Goal: Find specific page/section: Find specific page/section

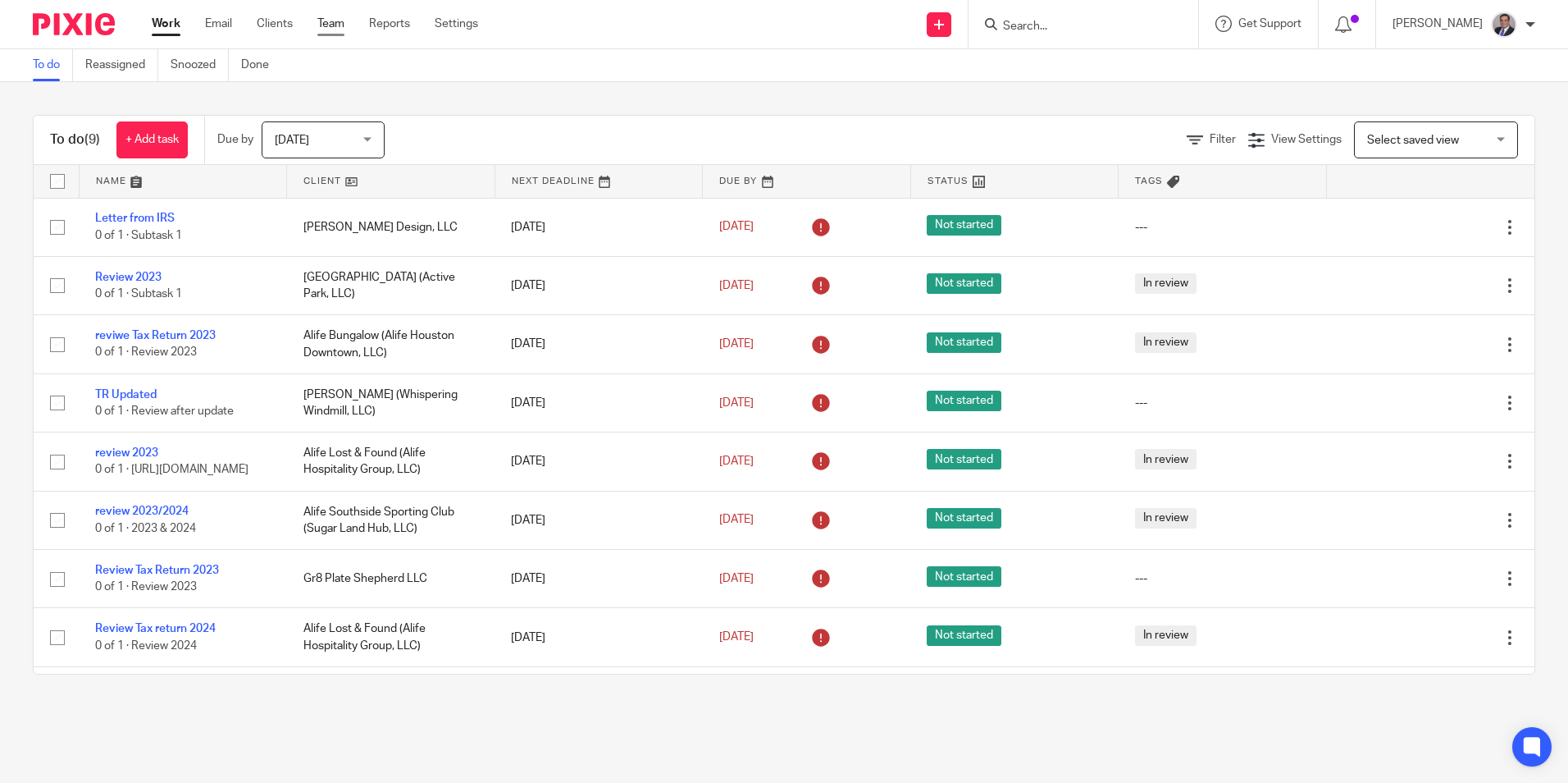
click at [332, 22] on link "Team" at bounding box center [331, 24] width 27 height 16
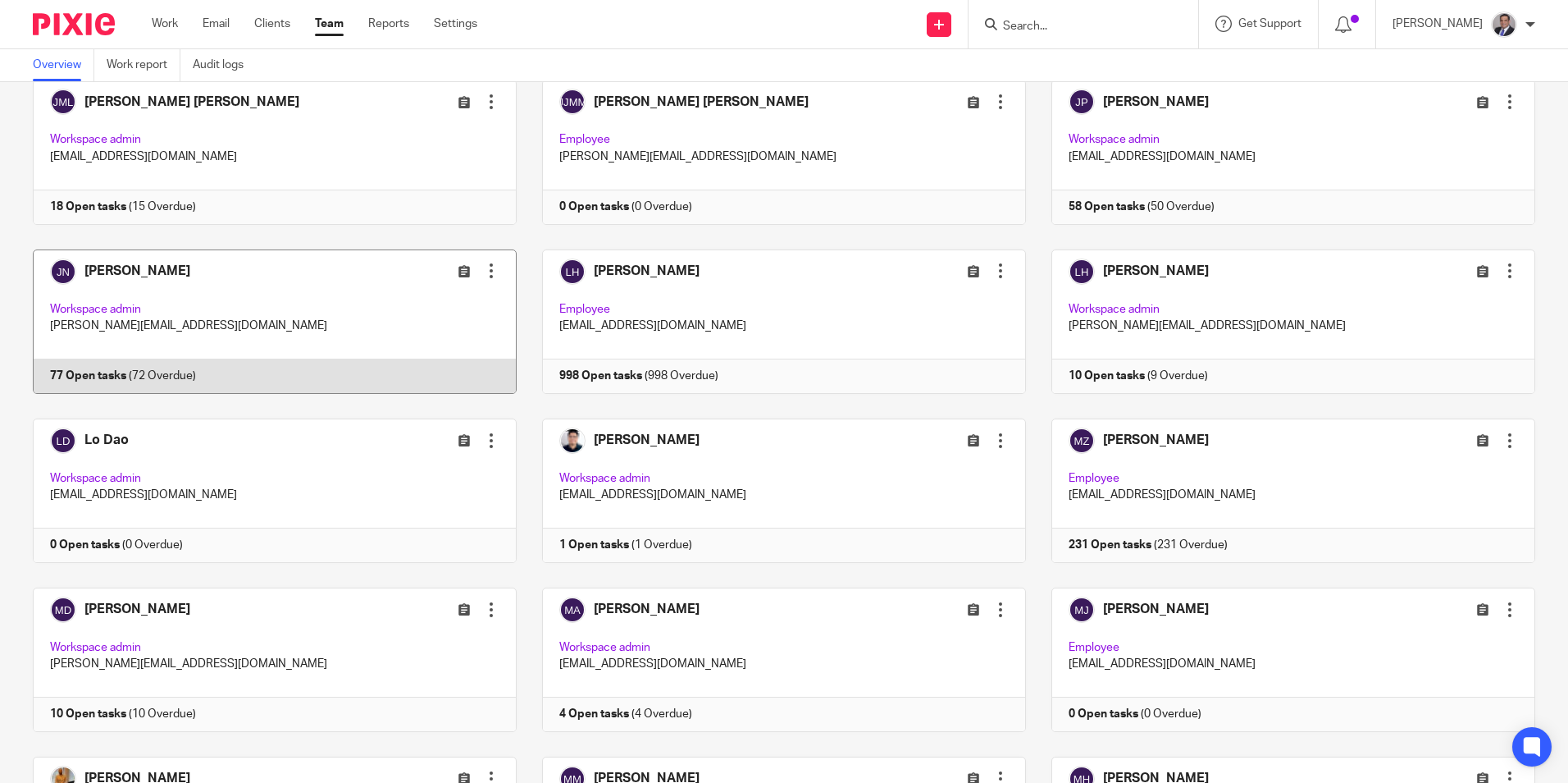
scroll to position [1476, 0]
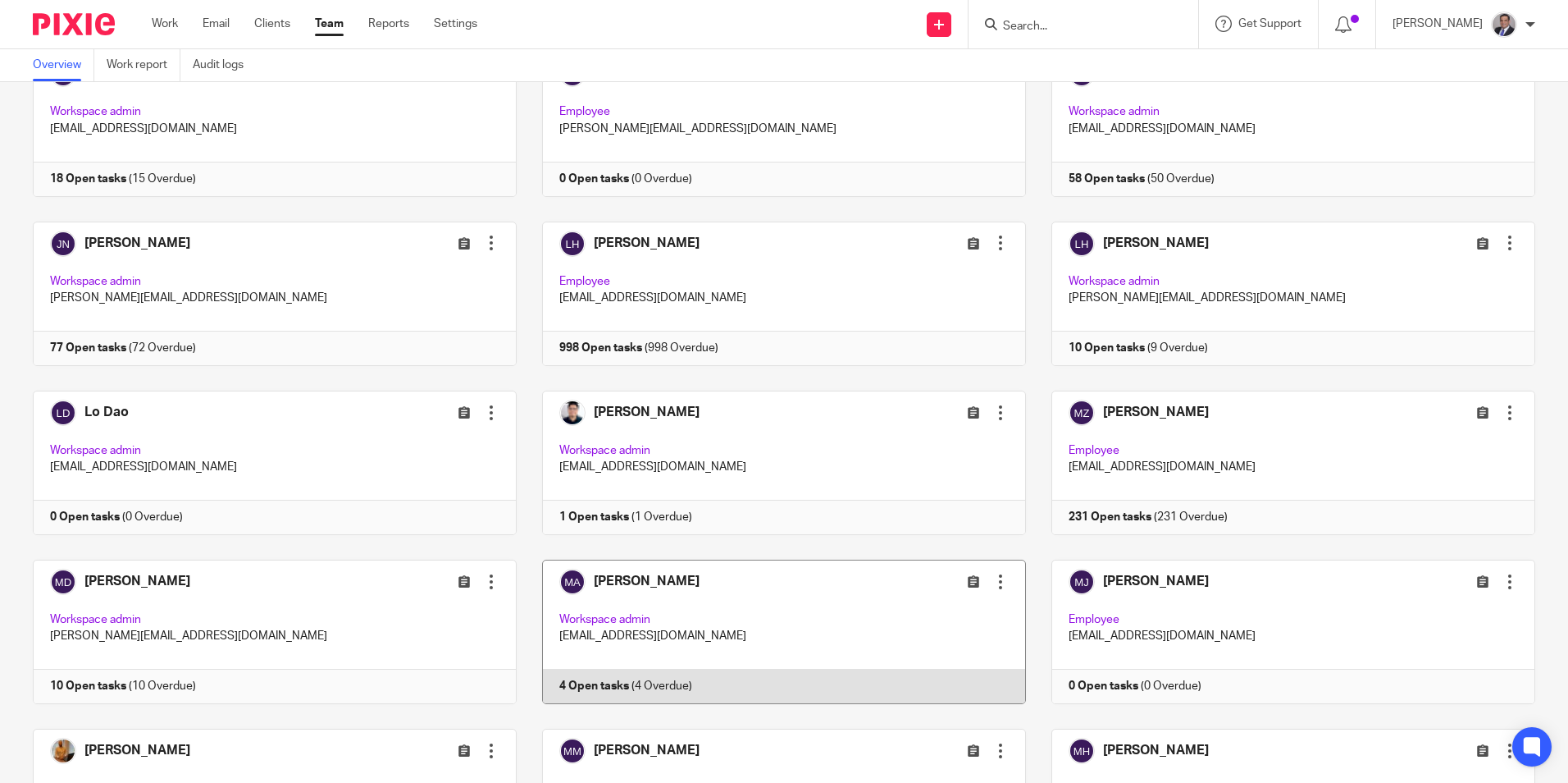
click at [656, 578] on link at bounding box center [771, 632] width 509 height 145
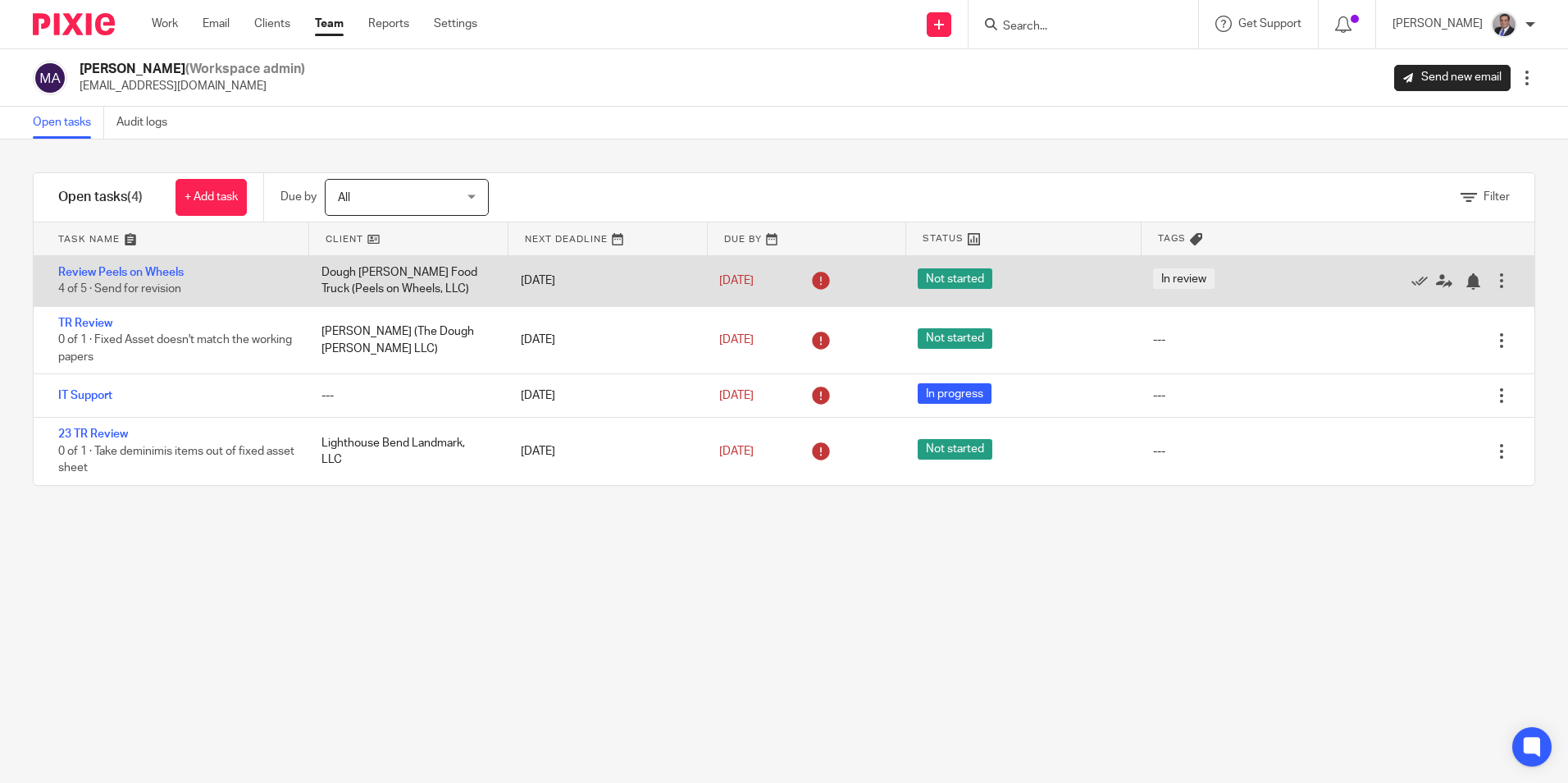
click at [140, 282] on div "Review Peels on Wheels 4 of 5 · Send for revision" at bounding box center [169, 280] width 271 height 50
click at [137, 270] on link "Review Peels on Wheels" at bounding box center [120, 272] width 126 height 12
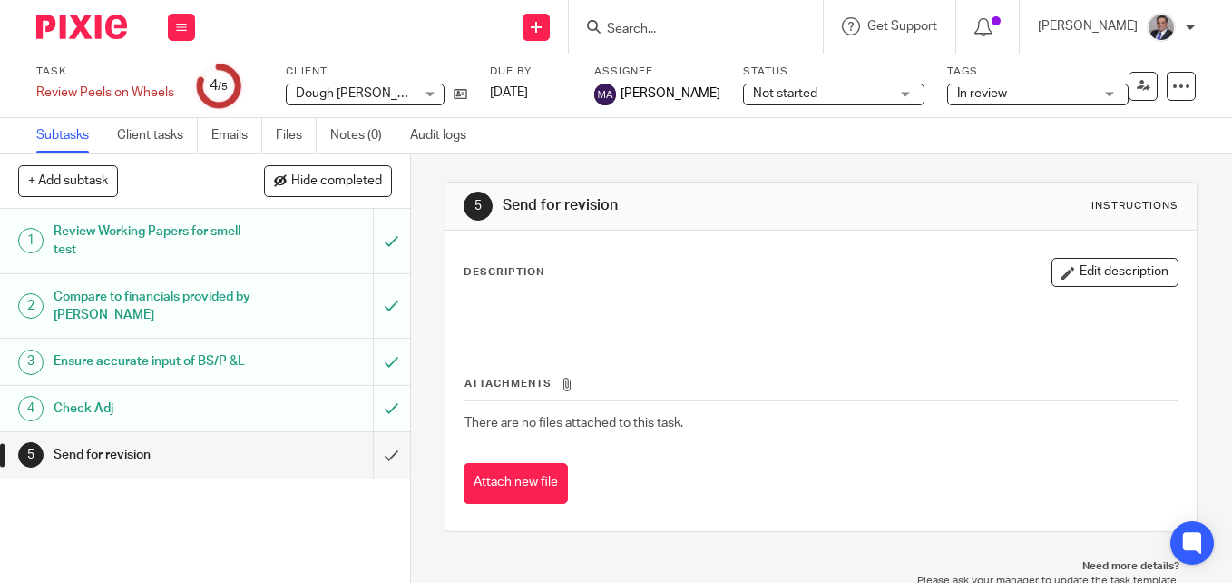
click at [669, 31] on input "Search" at bounding box center [686, 30] width 163 height 16
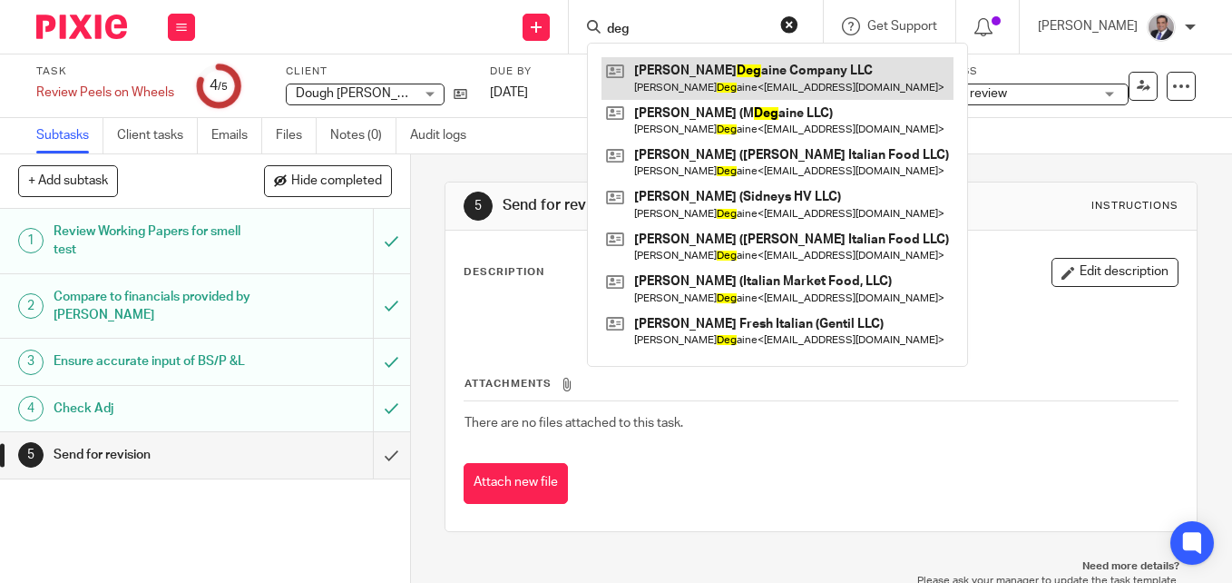
type input "deg"
click at [796, 85] on link at bounding box center [778, 78] width 352 height 42
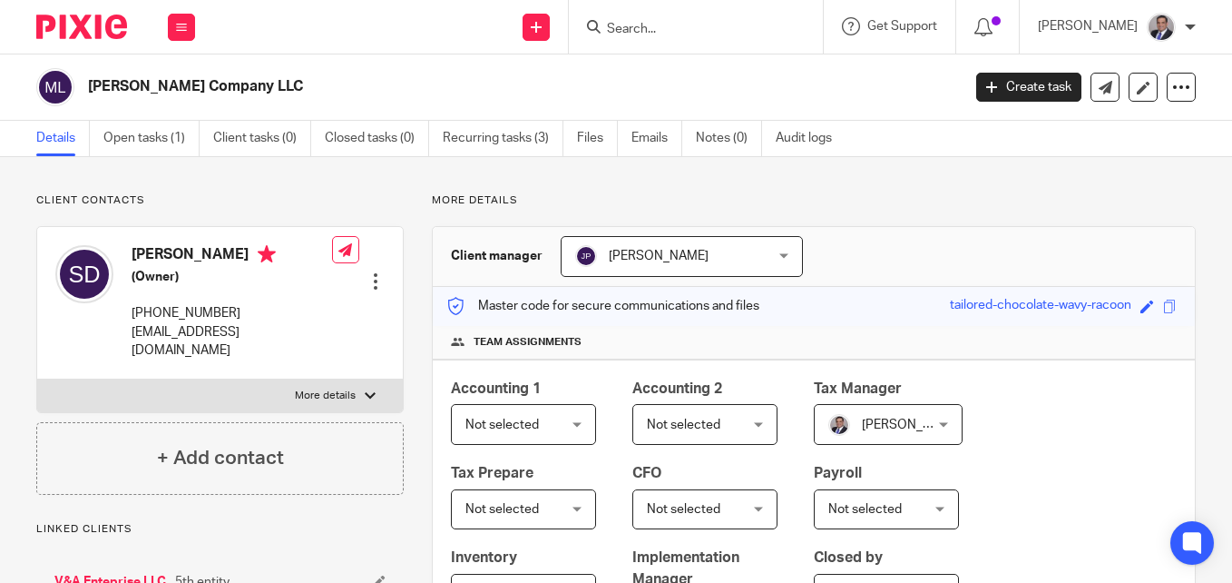
click at [666, 22] on input "Search" at bounding box center [686, 30] width 163 height 16
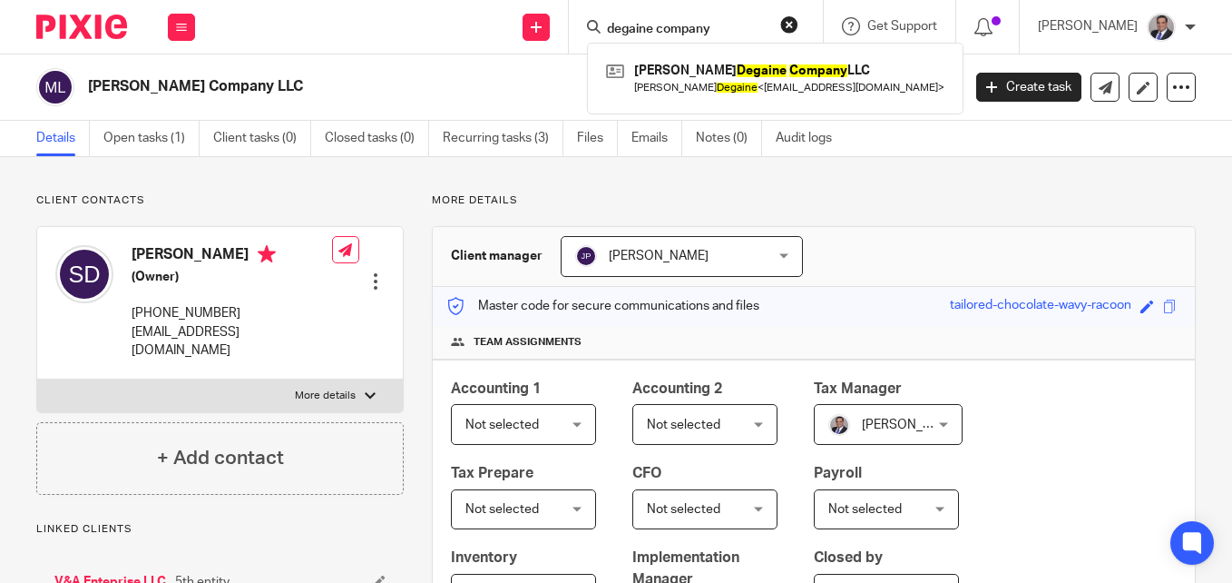
type input "degaine company"
